Goal: Task Accomplishment & Management: Complete application form

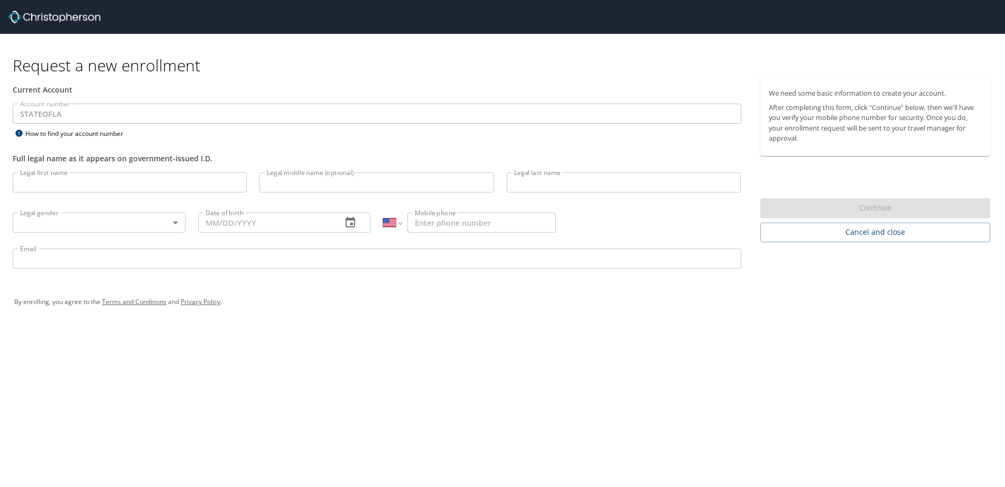
select select "US"
click at [104, 184] on input "Legal first name" at bounding box center [130, 182] width 234 height 20
type input "[PERSON_NAME]"
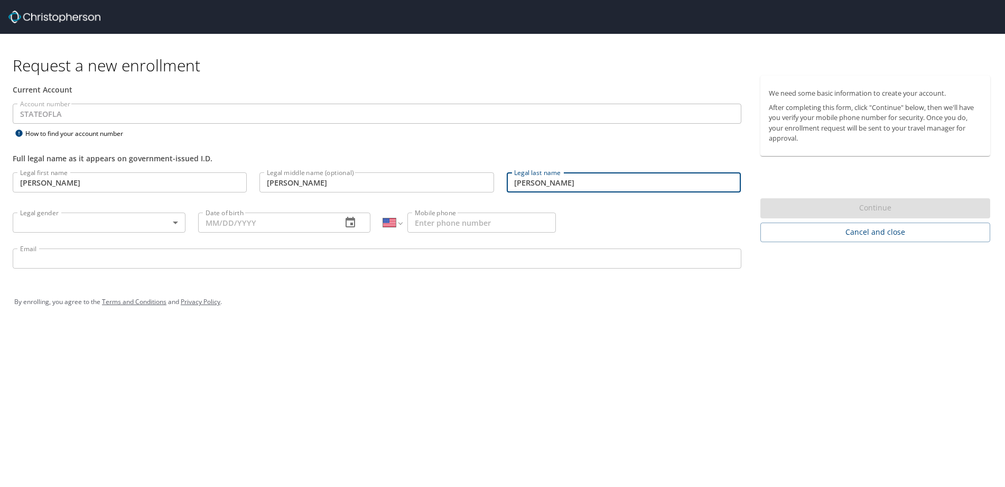
type input "[PERSON_NAME]"
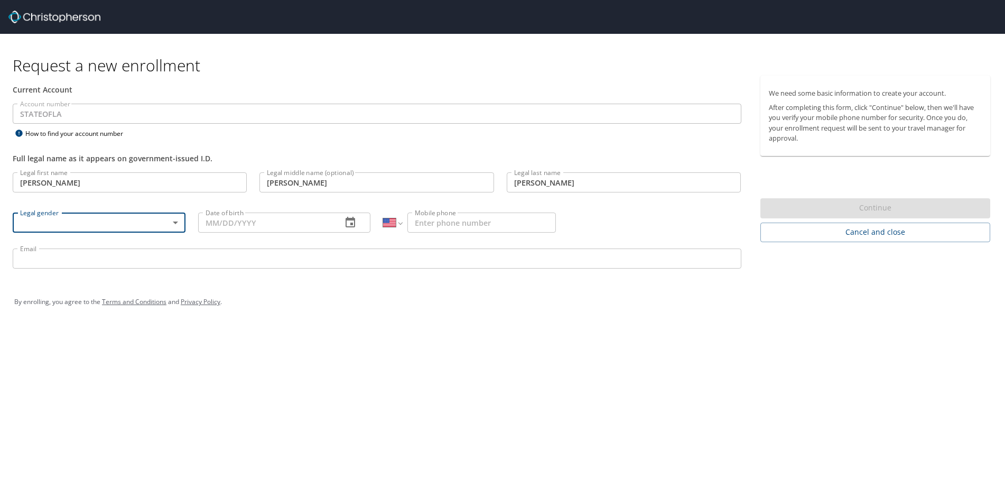
click at [178, 222] on body "Request a new enrollment Current Account Account number STATEOFLA Account numbe…" at bounding box center [502, 243] width 1005 height 487
click at [66, 263] on li "[DEMOGRAPHIC_DATA]" at bounding box center [99, 259] width 173 height 19
type input "[DEMOGRAPHIC_DATA]"
click at [353, 225] on icon "button" at bounding box center [351, 222] width 10 height 11
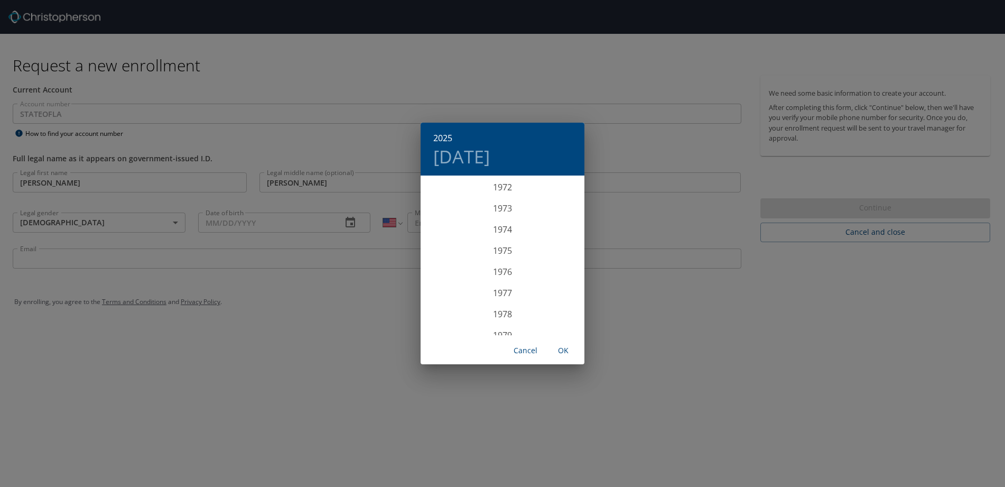
scroll to position [1332, 0]
click at [499, 272] on div "1966" at bounding box center [503, 271] width 164 height 21
click at [499, 196] on div "Feb" at bounding box center [502, 196] width 54 height 40
click at [522, 253] on p "10" at bounding box center [523, 250] width 7 height 7
click at [561, 351] on span "OK" at bounding box center [563, 350] width 25 height 13
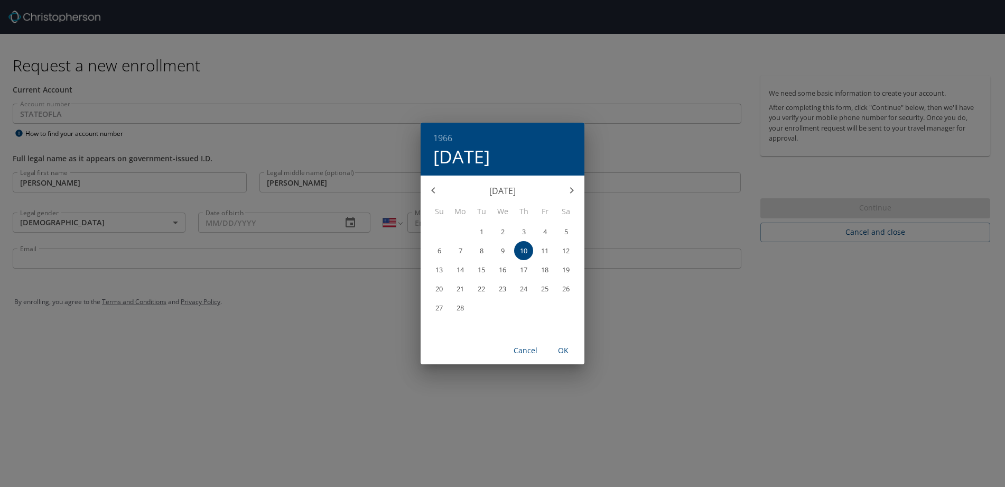
type input "[DATE]"
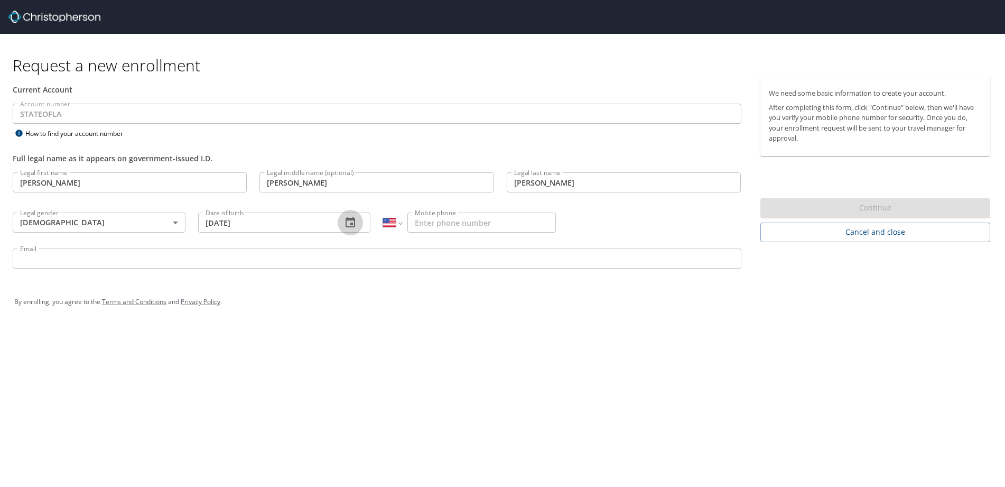
click at [423, 226] on input "Mobile phone" at bounding box center [481, 222] width 148 height 20
type input "[PHONE_NUMBER]"
click at [308, 262] on input "Email" at bounding box center [377, 258] width 729 height 20
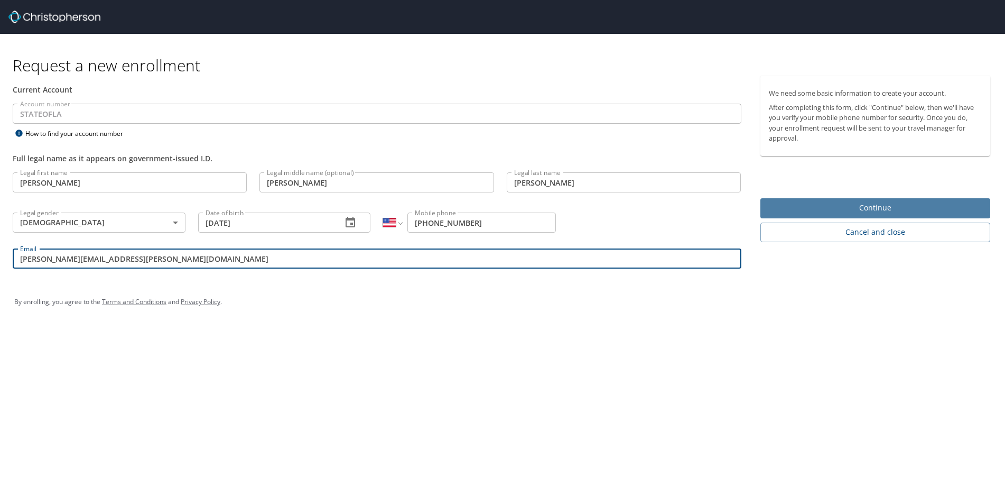
type input "[PERSON_NAME][EMAIL_ADDRESS][PERSON_NAME][DOMAIN_NAME]"
click at [825, 206] on span "Continue" at bounding box center [875, 207] width 213 height 13
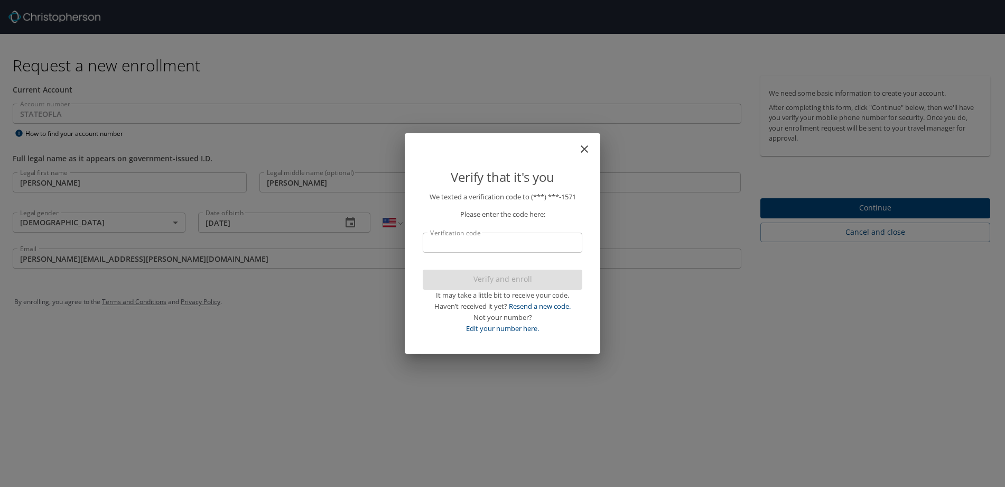
click at [459, 243] on input "Verification code" at bounding box center [503, 242] width 160 height 20
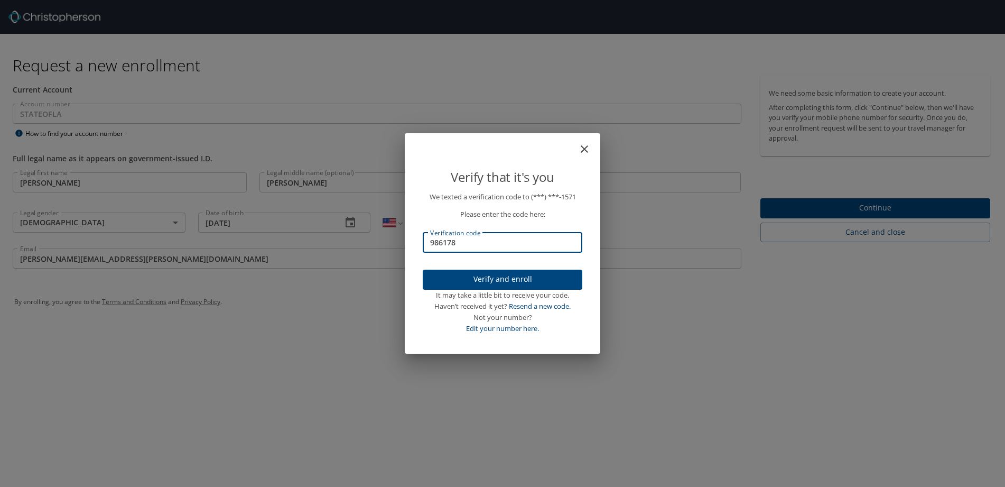
type input "986178"
click at [459, 278] on span "Verify and enroll" at bounding box center [502, 279] width 143 height 13
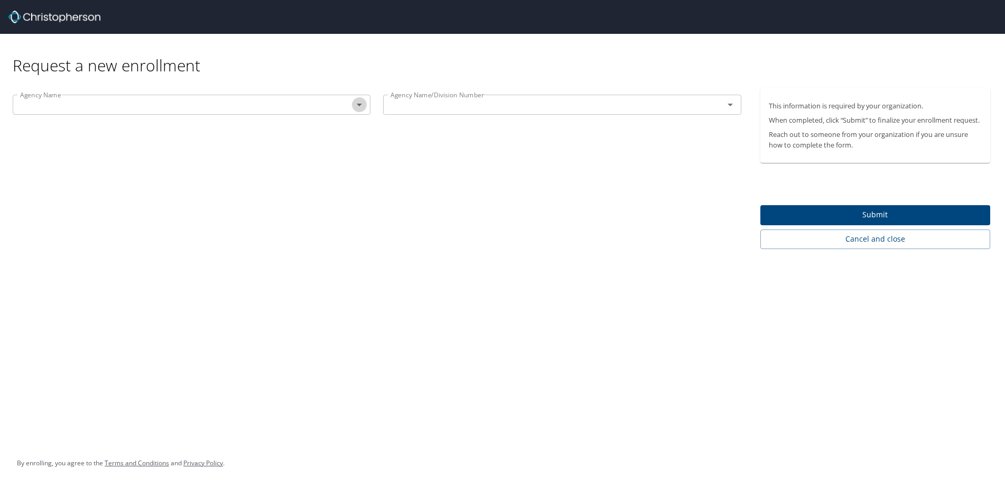
click at [360, 105] on icon "Open" at bounding box center [359, 105] width 5 height 3
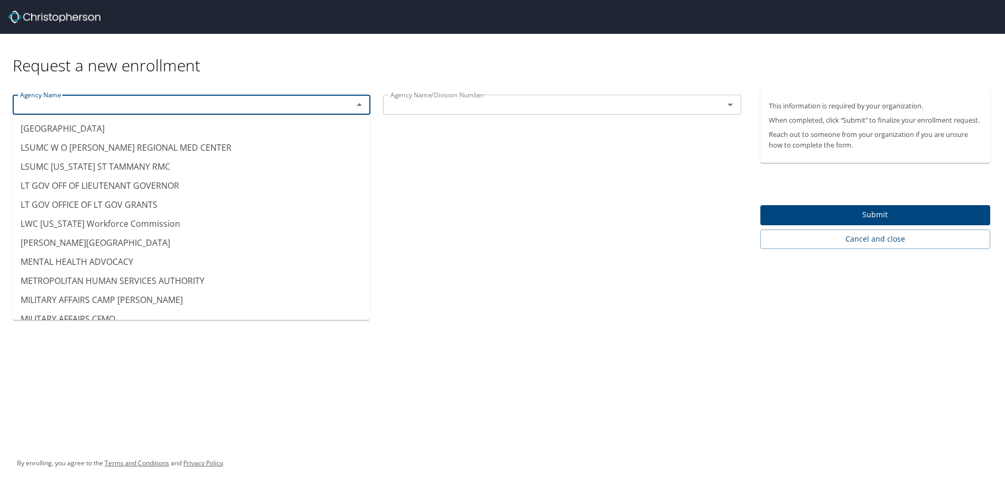
scroll to position [5548, 0]
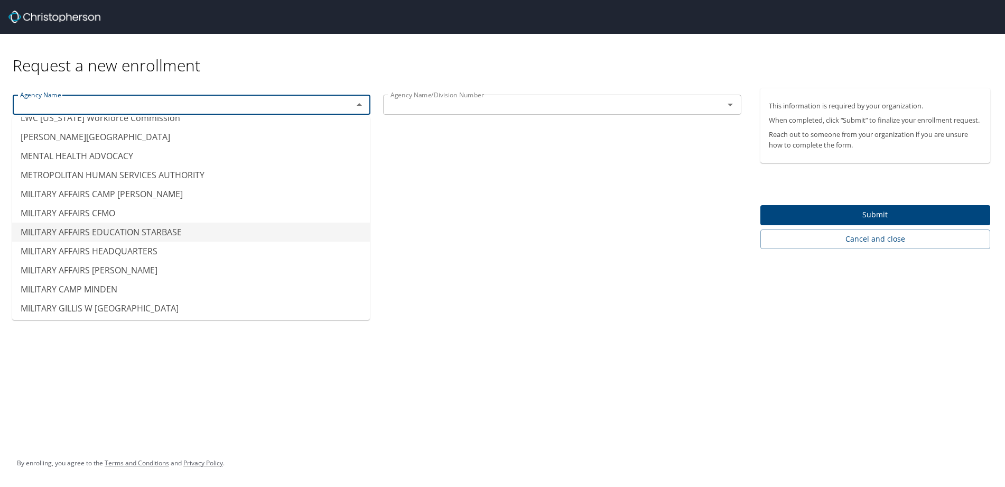
click at [78, 235] on li "MILITARY AFFAIRS EDUCATION STARBASE" at bounding box center [191, 231] width 358 height 19
type input "MILITARY AFFAIRS EDUCATION STARBASE"
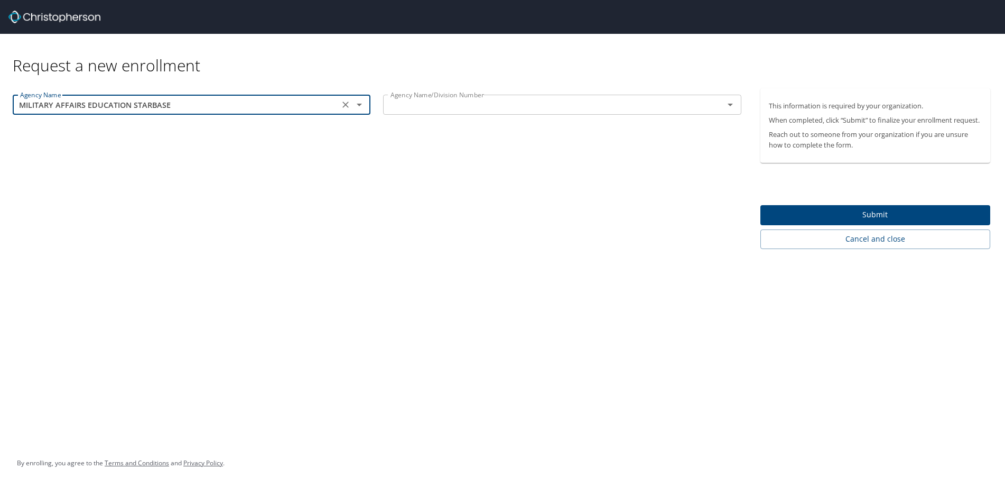
click at [729, 105] on icon "Open" at bounding box center [730, 105] width 5 height 3
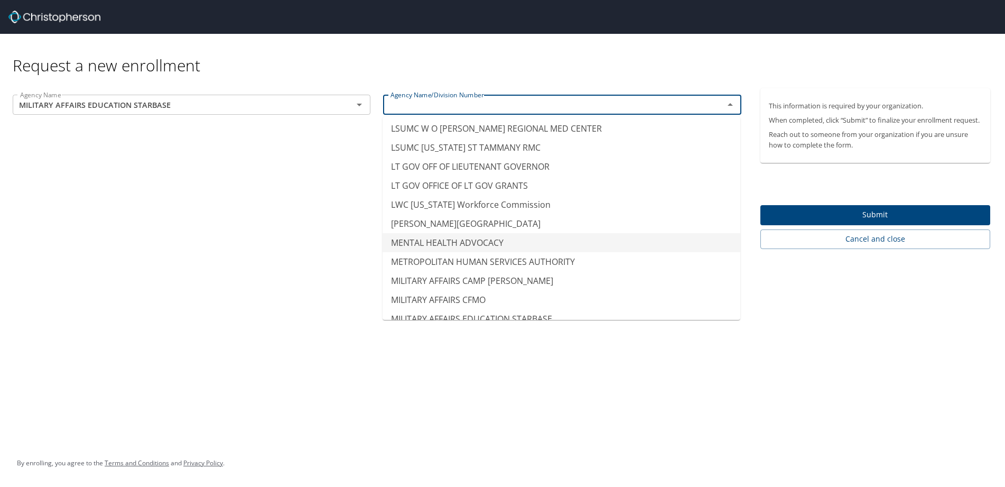
scroll to position [5495, 0]
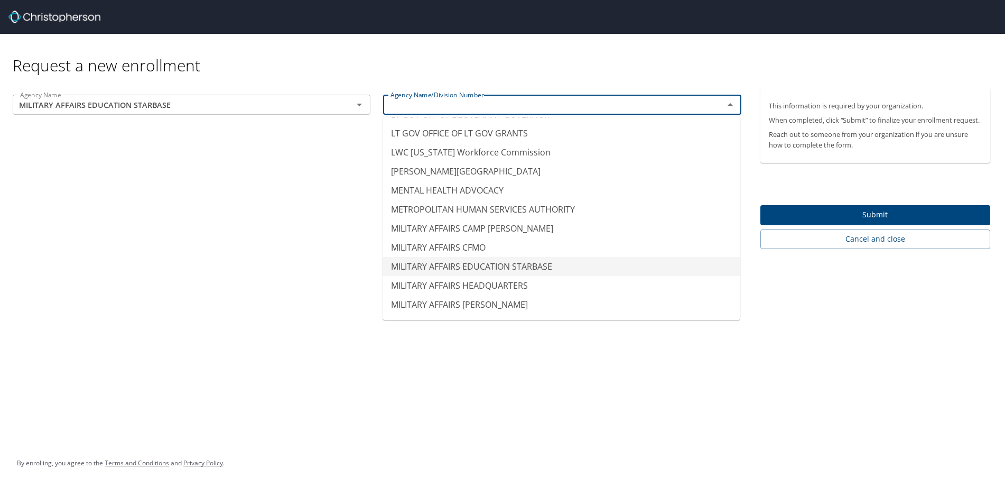
click at [427, 265] on li "MILITARY AFFAIRS EDUCATION STARBASE" at bounding box center [562, 266] width 358 height 19
type input "MILITARY AFFAIRS EDUCATION STARBASE"
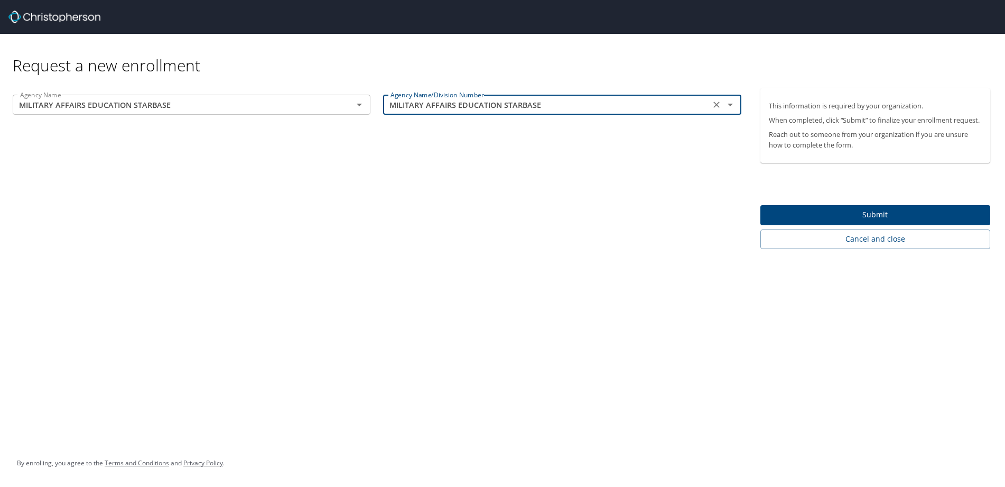
click at [857, 215] on span "Submit" at bounding box center [875, 214] width 213 height 13
